Goal: Find contact information: Find contact information

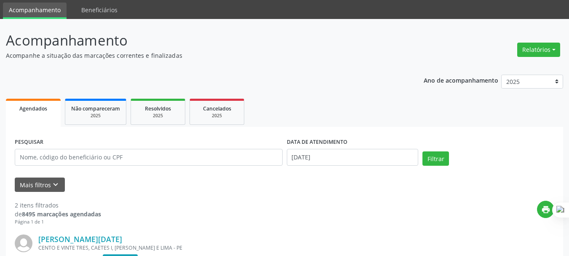
scroll to position [42, 0]
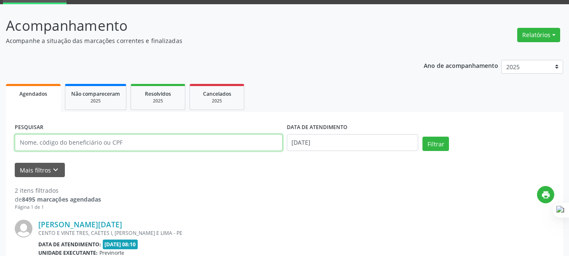
click at [78, 147] on input "text" at bounding box center [149, 142] width 268 height 17
type input "heitor ban"
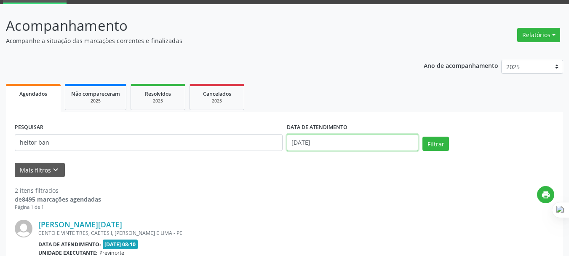
click at [337, 143] on input "[DATE]" at bounding box center [353, 142] width 132 height 17
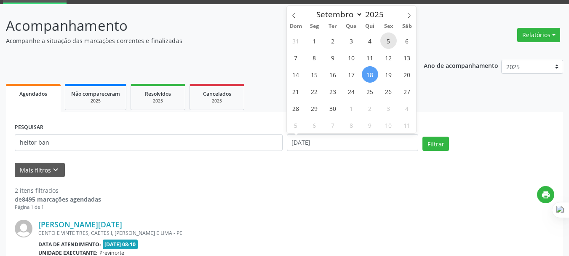
click at [385, 41] on span "5" at bounding box center [388, 40] width 16 height 16
type input "[DATE]"
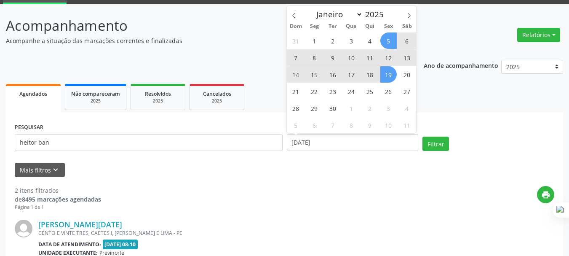
click at [387, 73] on span "19" at bounding box center [388, 74] width 16 height 16
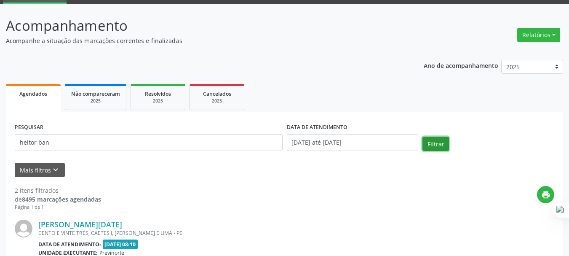
click at [432, 147] on button "Filtrar" at bounding box center [435, 143] width 27 height 14
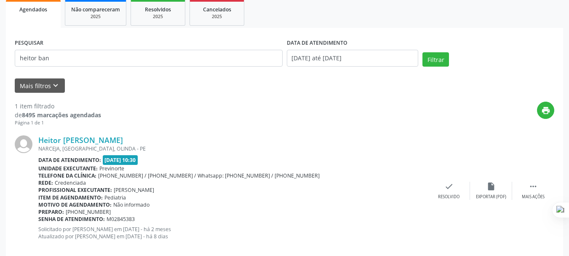
scroll to position [140, 0]
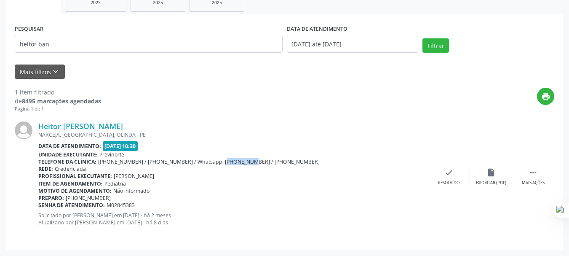
drag, startPoint x: 228, startPoint y: 159, endPoint x: 202, endPoint y: 160, distance: 25.7
click at [202, 160] on span "[PHONE_NUMBER] / [PHONE_NUMBER] / Whatsapp: [PHONE_NUMBER] / [PHONE_NUMBER]" at bounding box center [209, 161] width 222 height 7
copy span "981148579"
click at [262, 163] on span "[PHONE_NUMBER] / [PHONE_NUMBER] / Whatsapp: [PHONE_NUMBER] / [PHONE_NUMBER]" at bounding box center [209, 161] width 222 height 7
drag, startPoint x: 112, startPoint y: 196, endPoint x: 84, endPoint y: 198, distance: 28.7
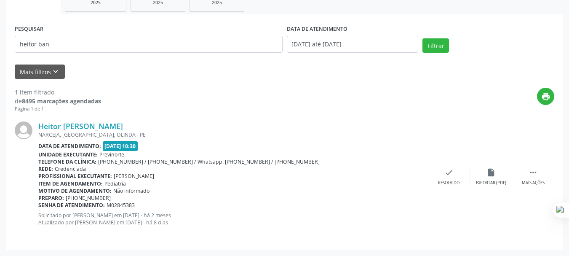
click at [84, 198] on div "Preparo: [PHONE_NUMBER]" at bounding box center [233, 197] width 390 height 7
click at [224, 201] on div "Senha de atendimento: M02845383" at bounding box center [233, 204] width 390 height 7
